Goal: Information Seeking & Learning: Learn about a topic

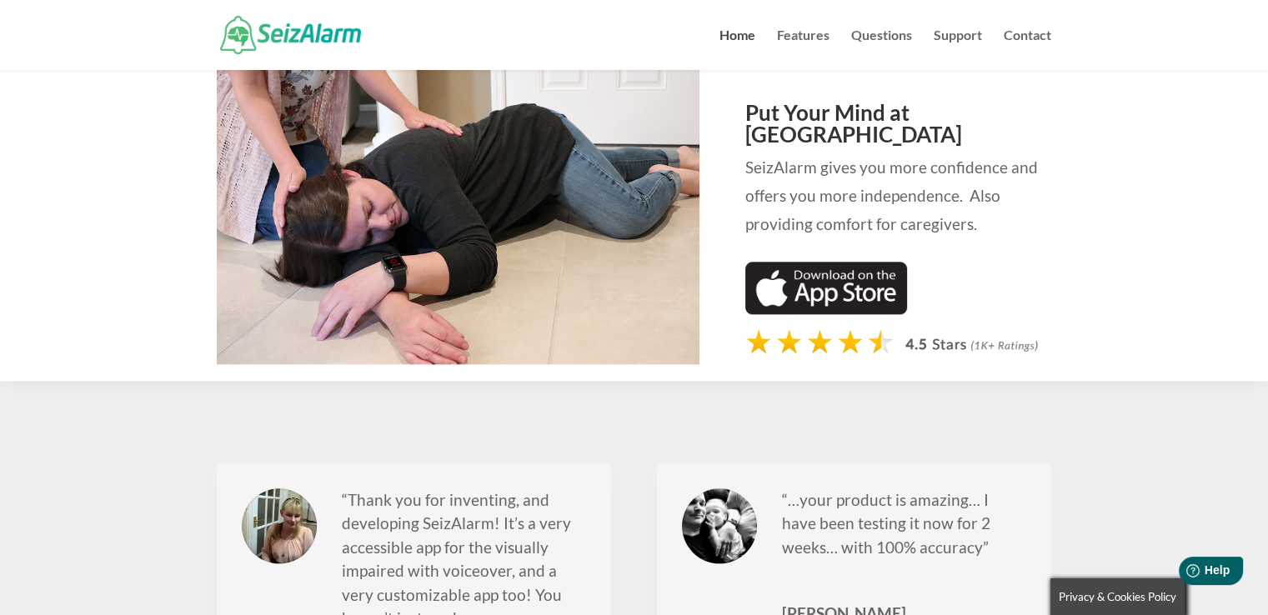
scroll to position [1747, 0]
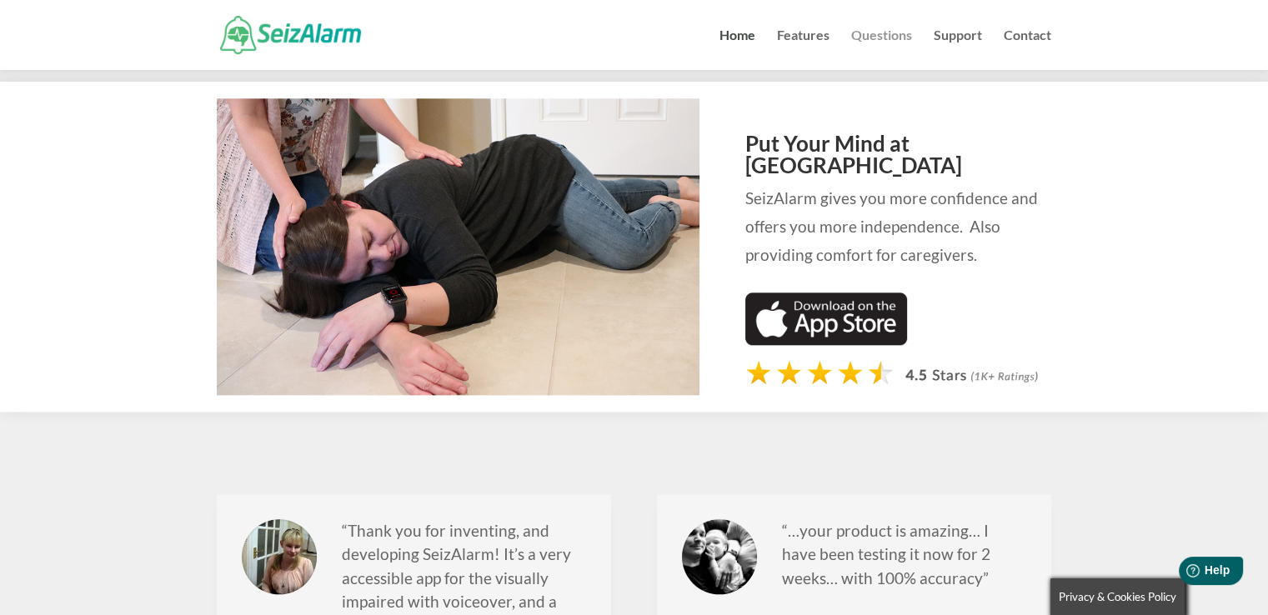
click at [898, 34] on link "Questions" at bounding box center [881, 49] width 61 height 41
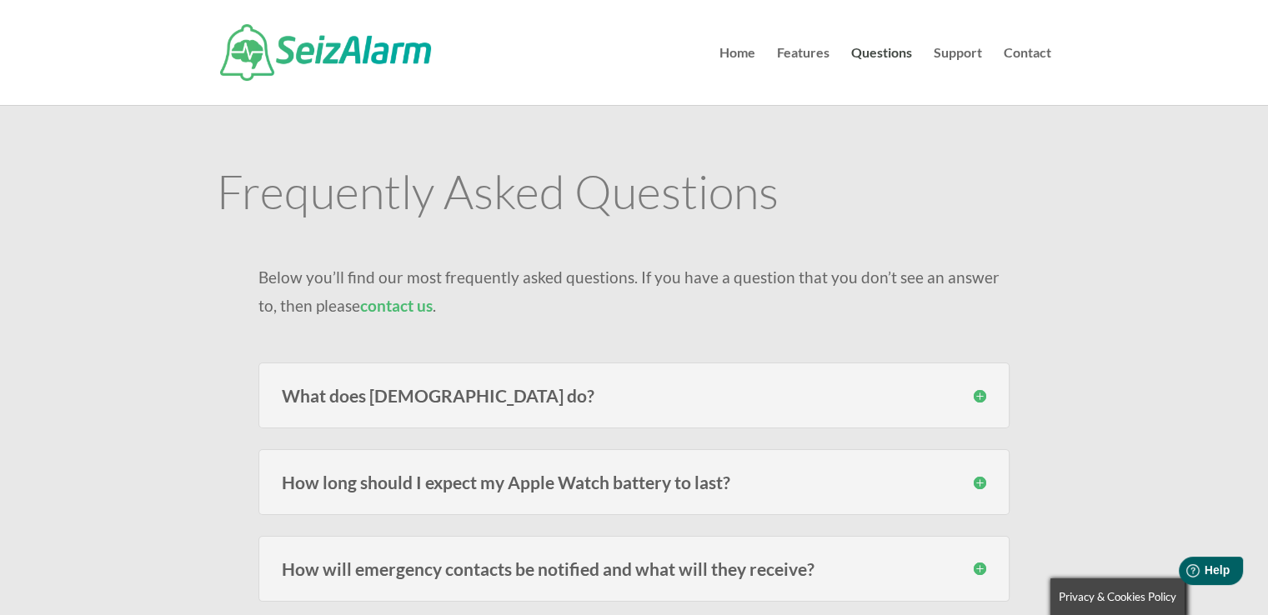
scroll to position [125, 0]
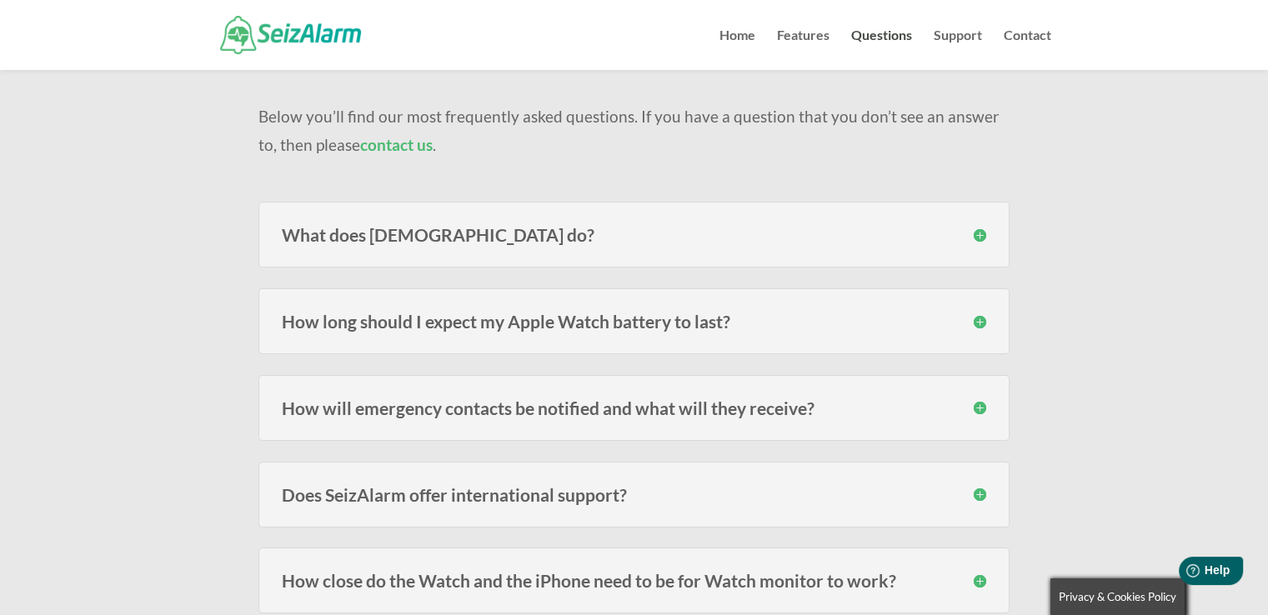
click at [983, 324] on h3 "How long should I expect my Apple Watch battery to last?" at bounding box center [634, 322] width 705 height 18
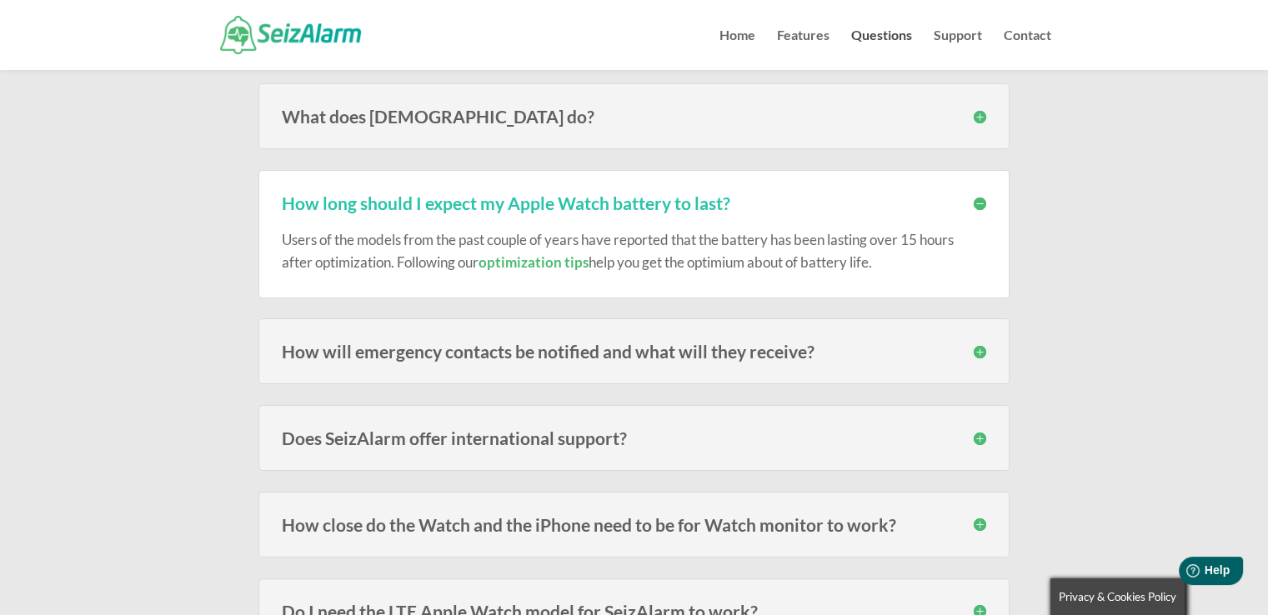
scroll to position [242, 0]
click at [984, 348] on h3 "How will emergency contacts be notified and what will they receive?" at bounding box center [634, 353] width 705 height 18
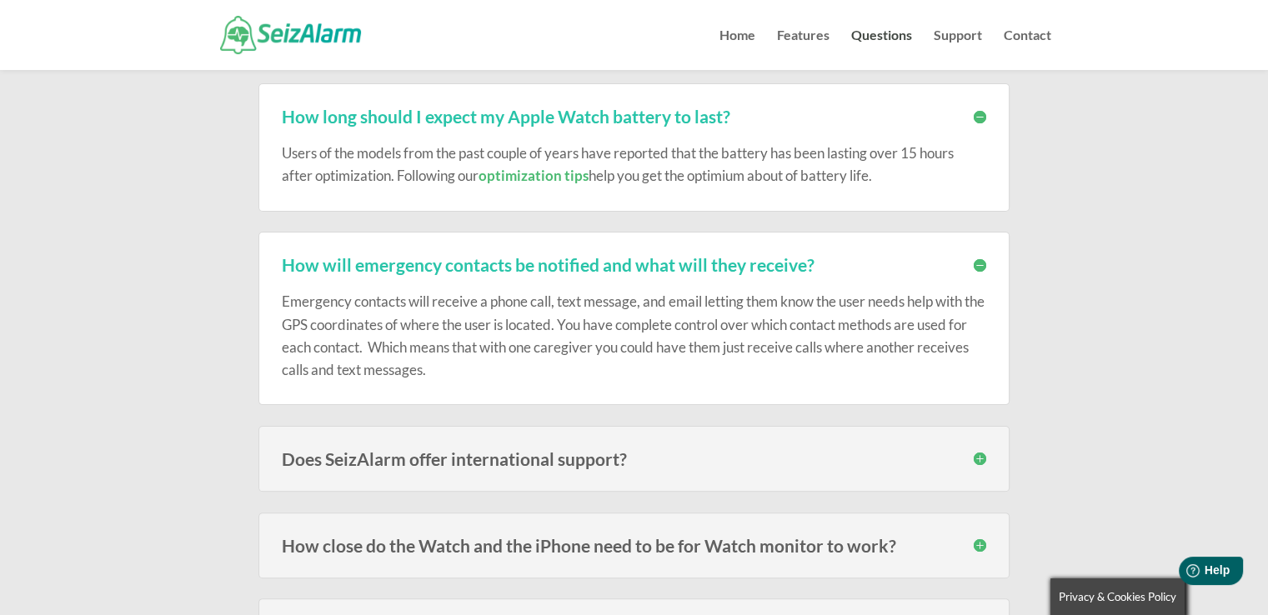
scroll to position [330, 0]
click at [974, 450] on h3 "Does SeizAlarm offer international support?" at bounding box center [634, 459] width 705 height 18
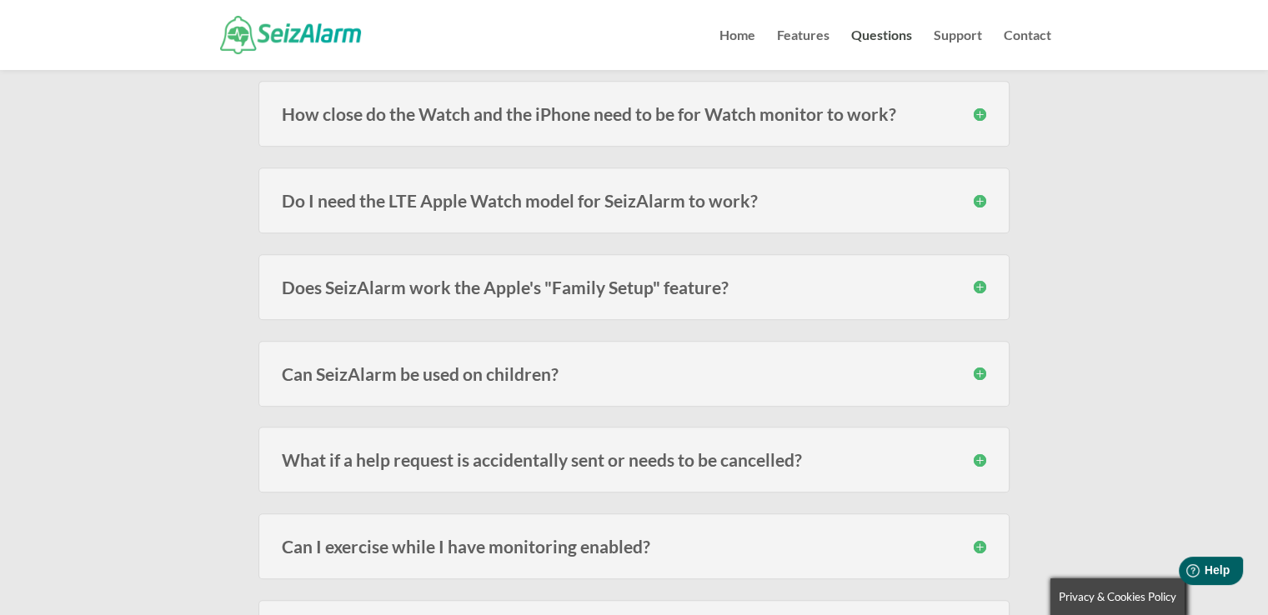
scroll to position [861, 0]
click at [974, 451] on h3 "What if a help request is accidentally sent or needs to be cancelled?" at bounding box center [634, 460] width 705 height 18
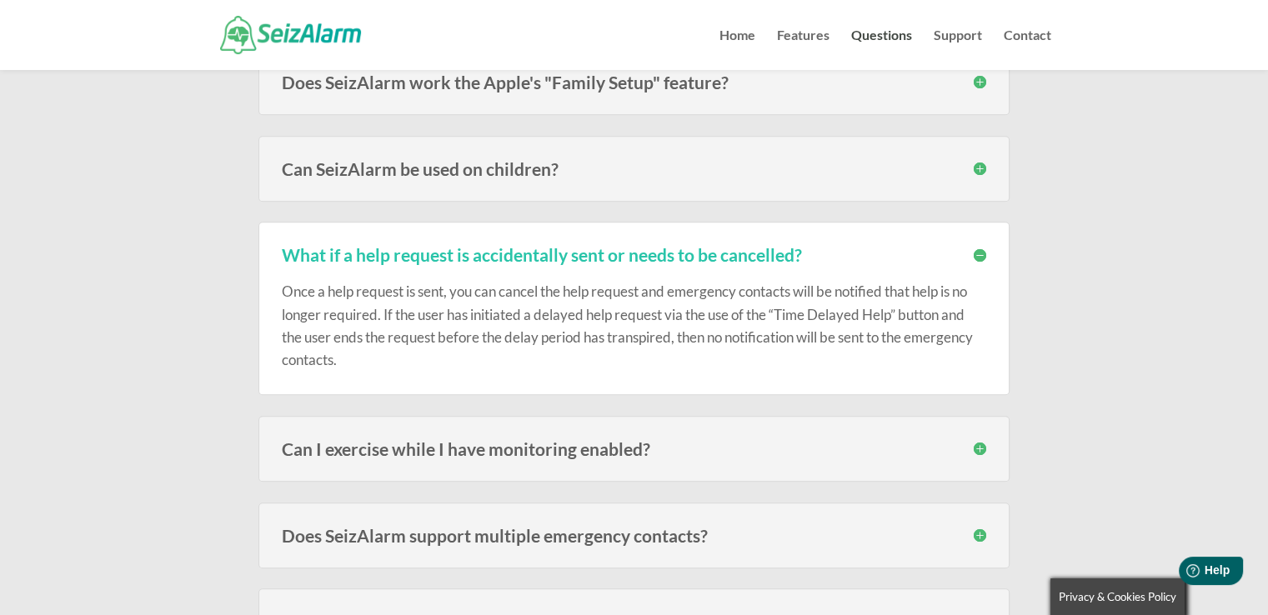
scroll to position [1064, 0]
click at [974, 449] on h3 "Can I exercise while I have monitoring enabled?" at bounding box center [634, 451] width 705 height 18
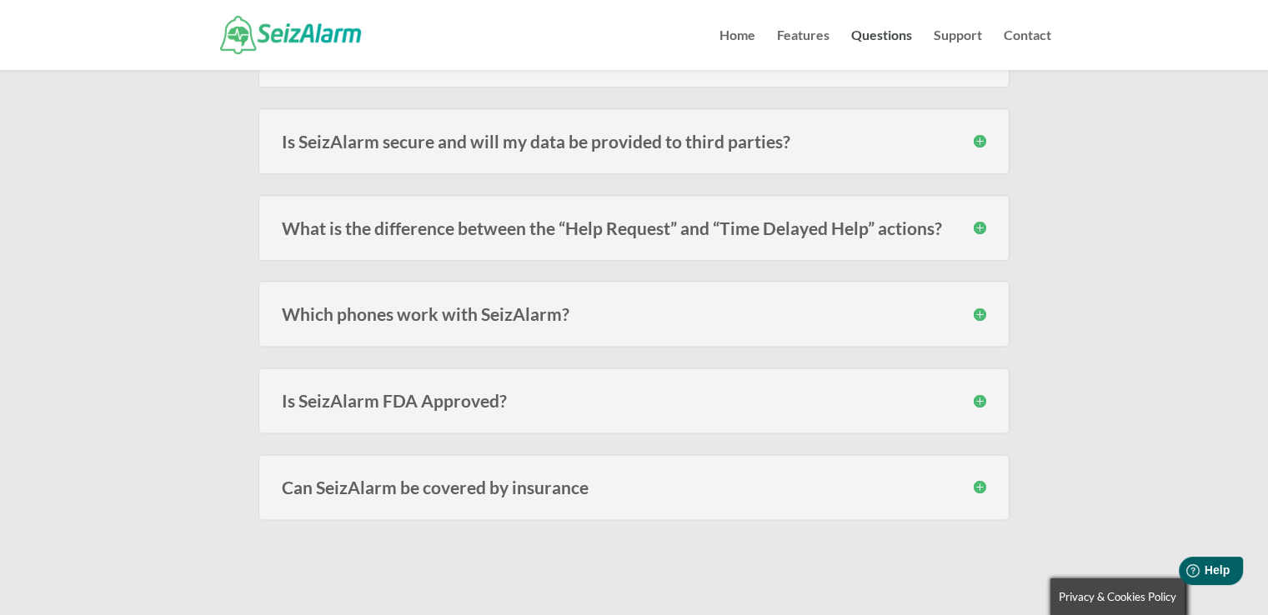
scroll to position [2084, 0]
